Goal: Information Seeking & Learning: Learn about a topic

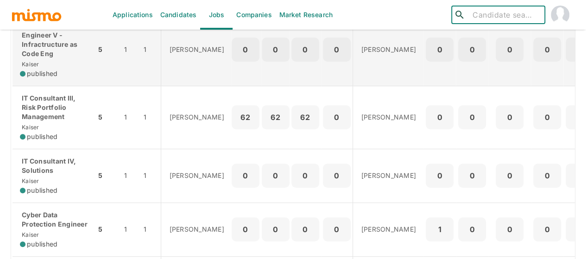
scroll to position [185, 0]
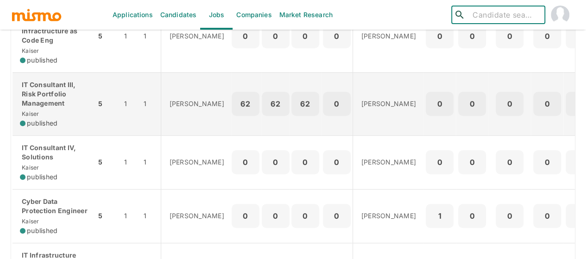
click at [56, 94] on p "IT Consultant III, Risk Portfolio Management" at bounding box center [54, 94] width 69 height 28
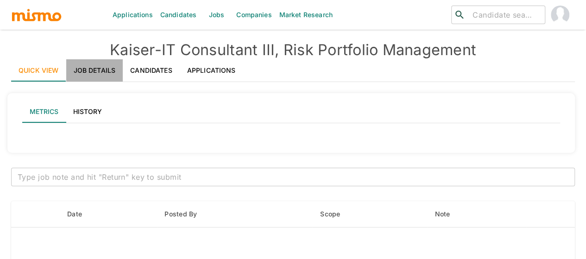
click at [93, 73] on link "Job Details" at bounding box center [94, 70] width 57 height 22
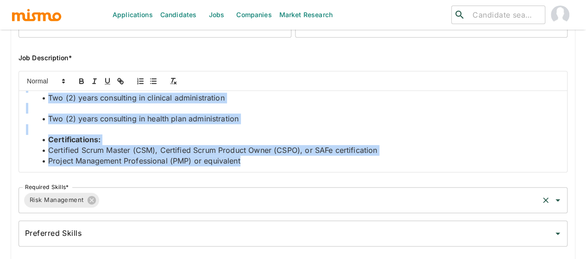
scroll to position [1541, 0]
drag, startPoint x: 27, startPoint y: 102, endPoint x: 309, endPoint y: 188, distance: 295.1
click at [309, 188] on div "Job Outside URL IT Consultant III, Risk Portfolio Management Job Outside URL Jo…" at bounding box center [289, 77] width 557 height 346
copy div "Job Summary In addition to the responsibilities listed below, this position wil…"
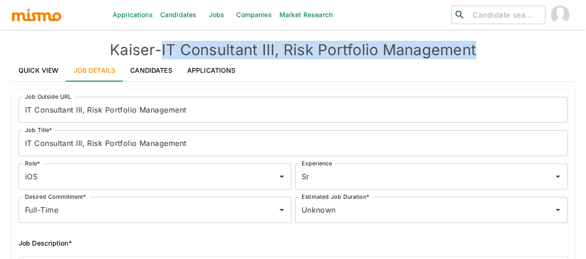
drag, startPoint x: 462, startPoint y: 45, endPoint x: 166, endPoint y: 49, distance: 296.2
click at [166, 49] on h4 "Kaiser - IT Consultant III, Risk Portfolio Management" at bounding box center [293, 50] width 564 height 19
copy h4 "IT Consultant III, Risk Portfolio Management"
